Goal: Check status: Check status

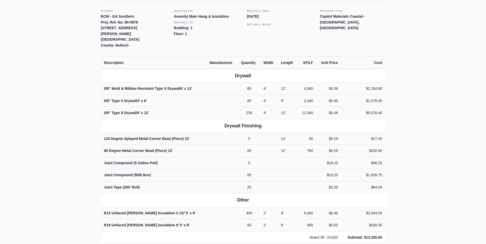
scroll to position [128, 0]
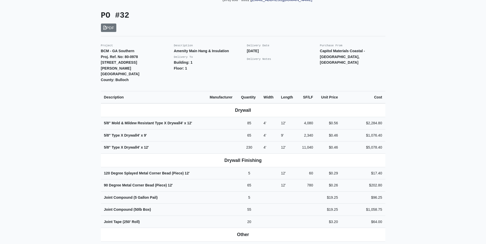
scroll to position [128, 0]
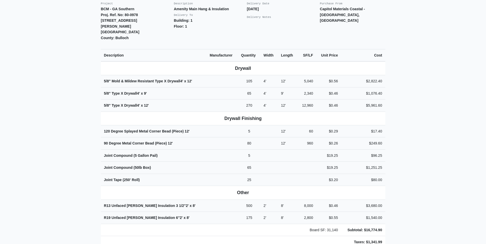
scroll to position [128, 0]
